Goal: Task Accomplishment & Management: Use online tool/utility

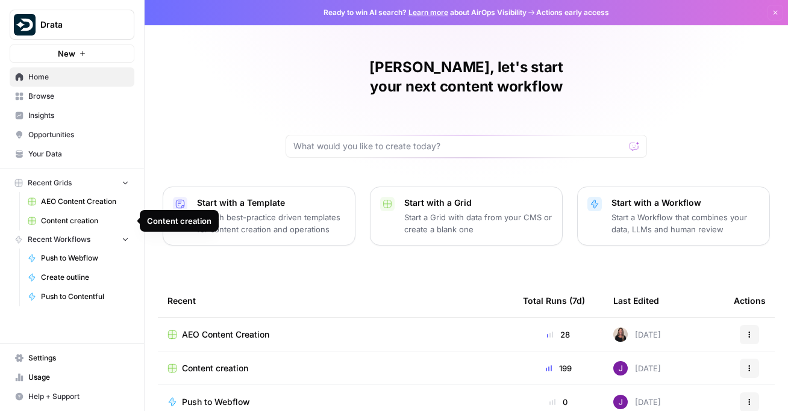
click at [86, 219] on span "Content creation" at bounding box center [85, 221] width 88 height 11
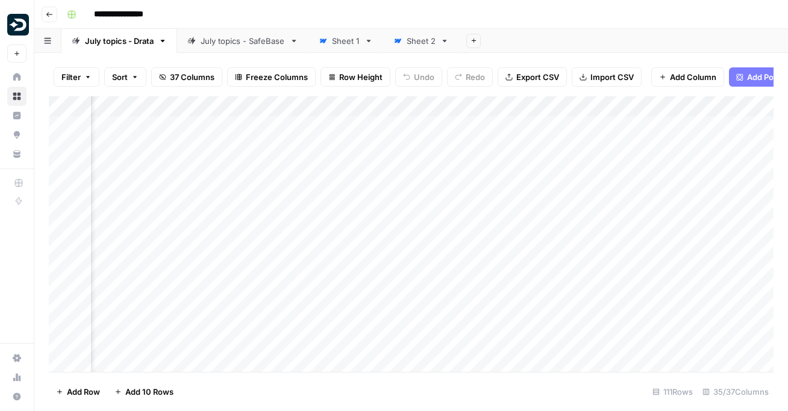
scroll to position [0, 2289]
click at [503, 252] on div "Add Column" at bounding box center [411, 234] width 724 height 276
click at [60, 302] on div "Add Column" at bounding box center [411, 234] width 724 height 276
click at [376, 294] on div "Add Column" at bounding box center [411, 234] width 724 height 276
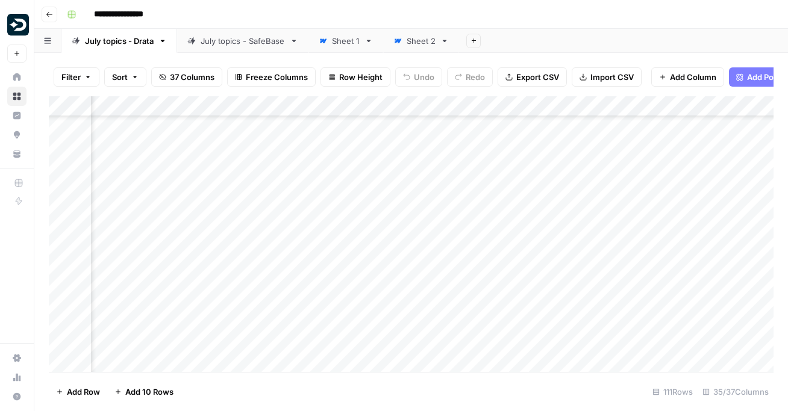
click at [468, 293] on div "Add Column" at bounding box center [411, 234] width 724 height 276
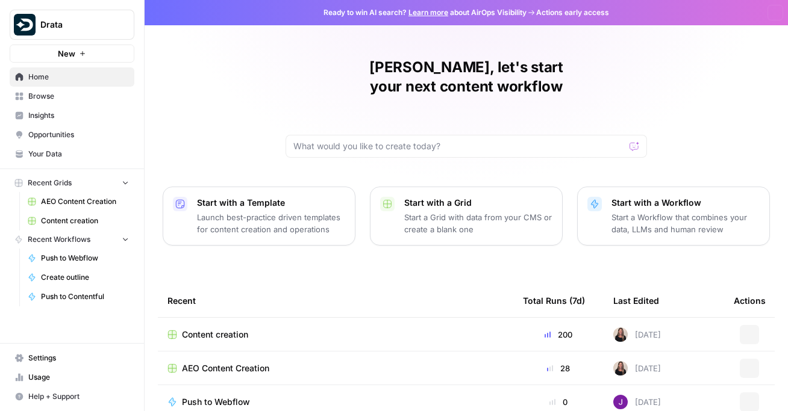
scroll to position [5, 0]
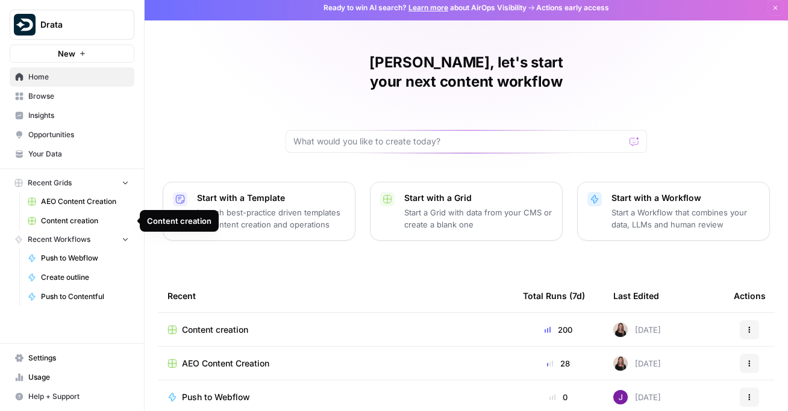
click at [47, 217] on span "Content creation" at bounding box center [85, 221] width 88 height 11
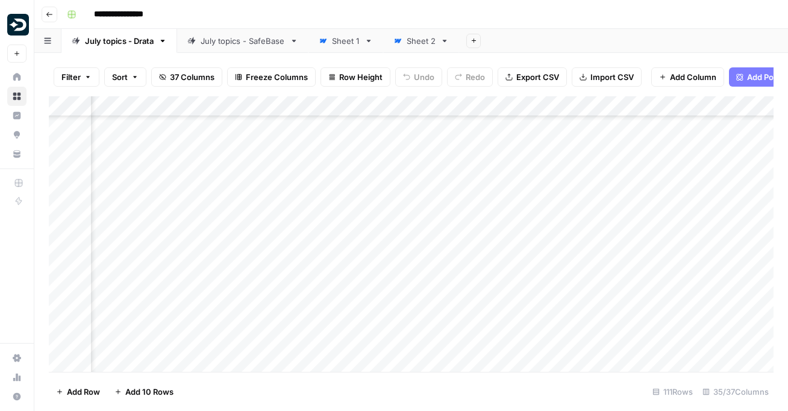
scroll to position [238, 2368]
click at [427, 137] on div "Add Column" at bounding box center [411, 234] width 724 height 276
click at [425, 167] on div "Add Column" at bounding box center [411, 234] width 724 height 276
click at [423, 199] on div "Add Column" at bounding box center [411, 234] width 724 height 276
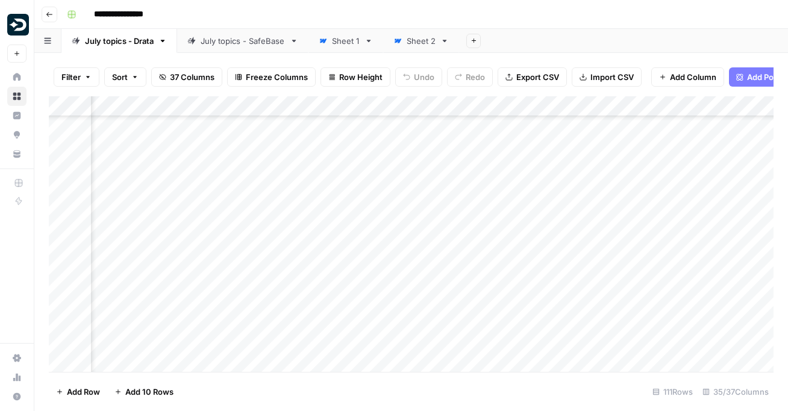
click at [352, 298] on div "Add Column" at bounding box center [411, 234] width 724 height 276
click at [440, 317] on div "Add Column" at bounding box center [411, 234] width 724 height 276
click at [439, 351] on div "Add Column" at bounding box center [411, 234] width 724 height 276
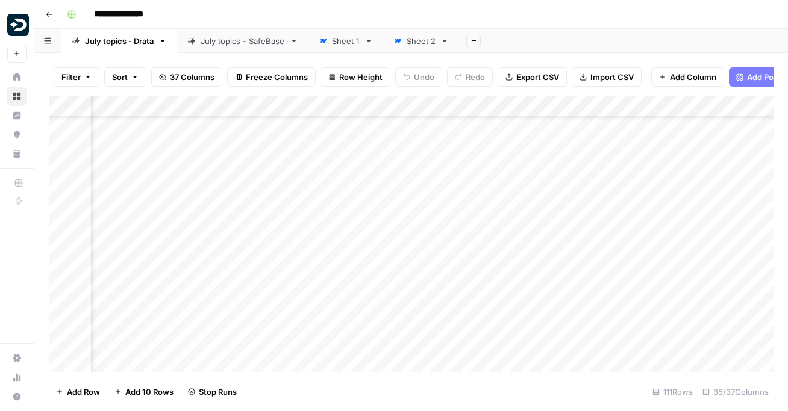
click at [347, 225] on div "Add Column" at bounding box center [411, 234] width 724 height 276
click at [344, 256] on div "Add Column" at bounding box center [411, 234] width 724 height 276
click at [344, 287] on div "Add Column" at bounding box center [411, 234] width 724 height 276
click at [348, 323] on div "Add Column" at bounding box center [411, 234] width 724 height 276
click at [348, 349] on div "Add Column" at bounding box center [411, 234] width 724 height 276
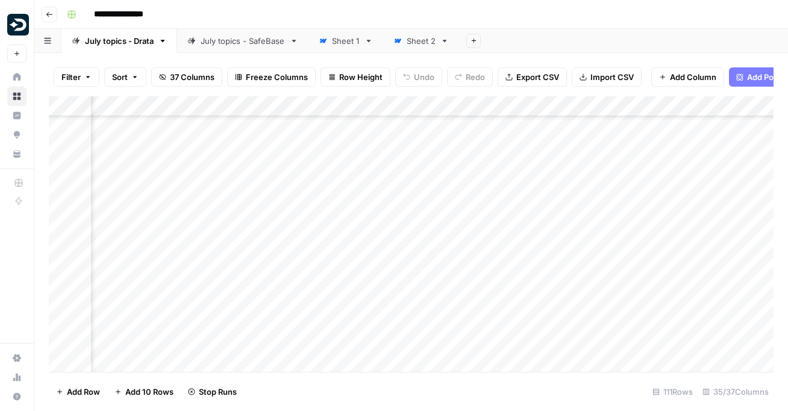
scroll to position [992, 2522]
click at [485, 164] on div "Add Column" at bounding box center [411, 234] width 724 height 276
click at [491, 198] on div "Add Column" at bounding box center [411, 234] width 724 height 276
click at [487, 231] on div "Add Column" at bounding box center [411, 234] width 724 height 276
click at [487, 261] on div "Add Column" at bounding box center [411, 234] width 724 height 276
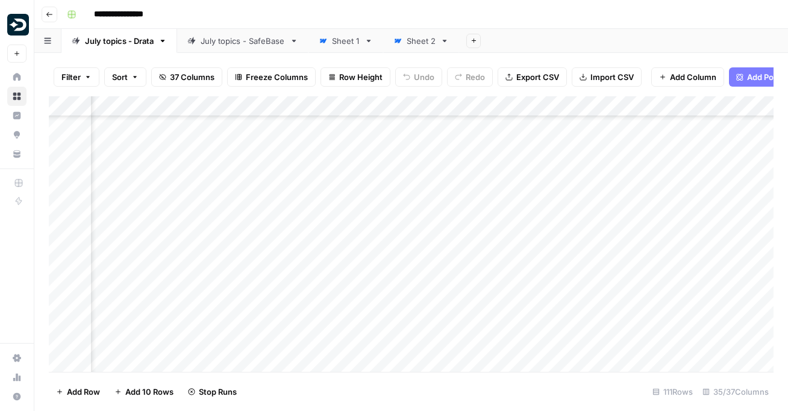
click at [490, 325] on div "Add Column" at bounding box center [411, 234] width 724 height 276
click at [493, 351] on div "Add Column" at bounding box center [411, 234] width 724 height 276
click at [384, 132] on div "Add Column" at bounding box center [411, 234] width 724 height 276
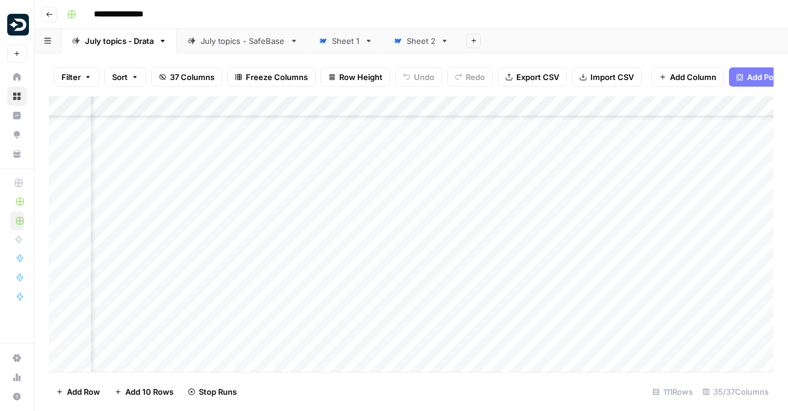
click at [475, 129] on div "Add Column" at bounding box center [411, 234] width 724 height 276
click at [473, 158] on div "Add Column" at bounding box center [411, 234] width 724 height 276
click at [473, 190] on div "Add Column" at bounding box center [411, 234] width 724 height 276
click at [577, 175] on div "Add Column" at bounding box center [411, 234] width 724 height 276
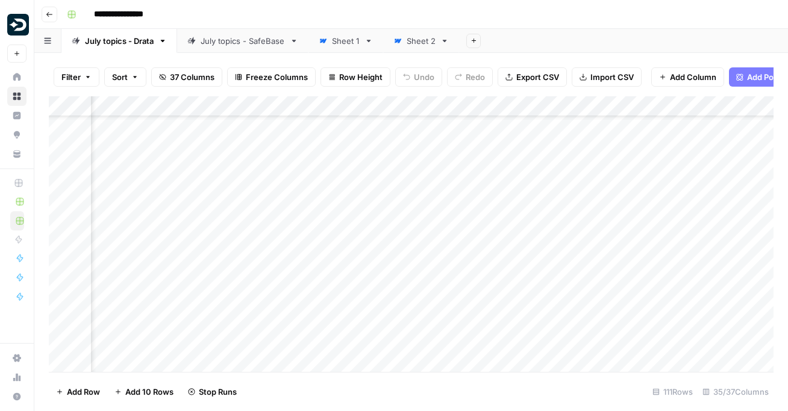
click at [359, 235] on div "Add Column" at bounding box center [411, 234] width 724 height 276
click at [565, 213] on div "Add Column" at bounding box center [411, 234] width 724 height 276
click at [563, 240] on div "Add Column" at bounding box center [411, 234] width 724 height 276
